Goal: Navigation & Orientation: Find specific page/section

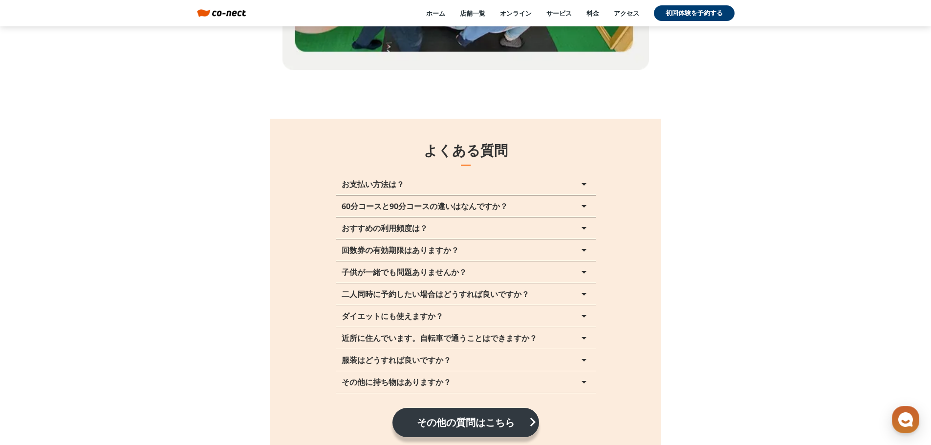
scroll to position [11859, 0]
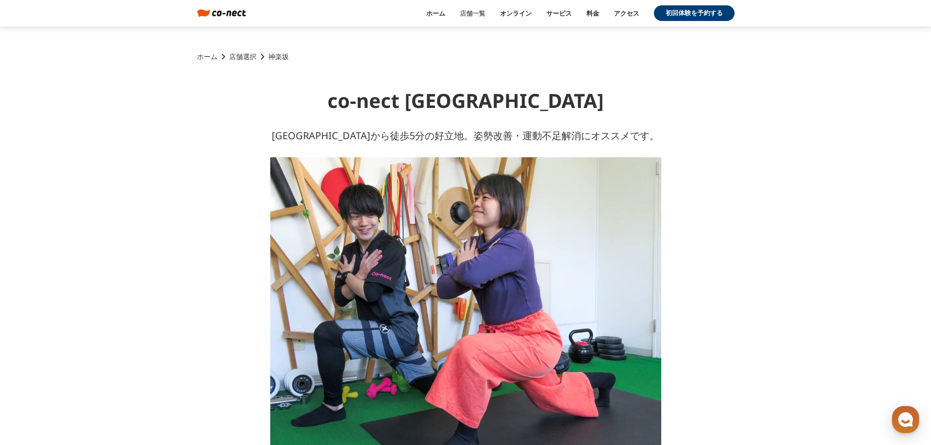
click at [475, 17] on link "店舗一覧" at bounding box center [472, 13] width 25 height 9
